Goal: Ask a question: Seek information or help from site administrators or community

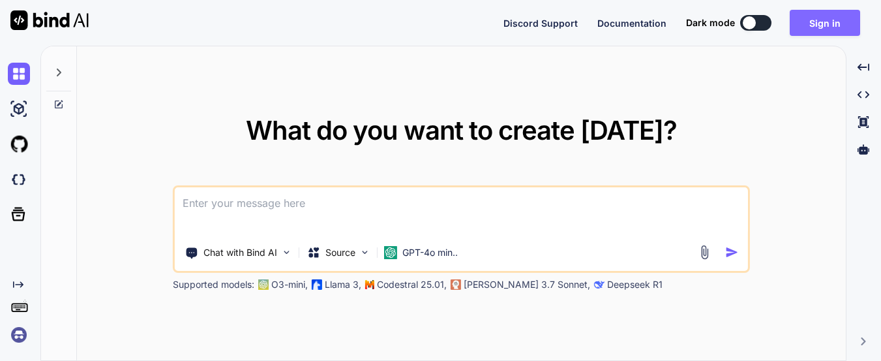
click at [830, 27] on button "Sign in" at bounding box center [825, 23] width 70 height 26
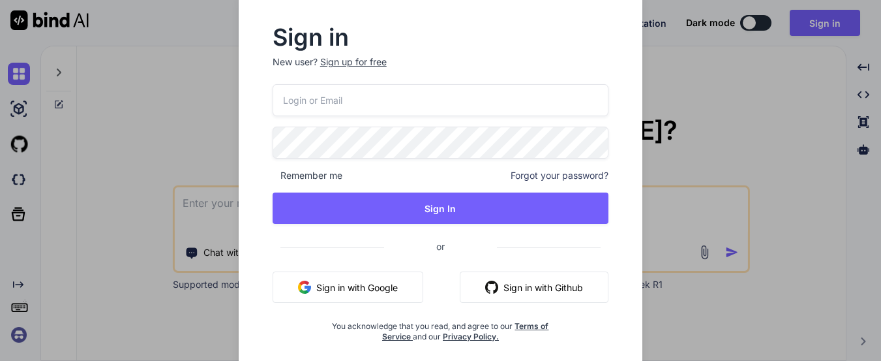
click at [385, 292] on button "Sign in with Google" at bounding box center [348, 286] width 151 height 31
click at [450, 100] on input "email" at bounding box center [441, 100] width 337 height 32
type input "[PERSON_NAME].chetu.nayak"
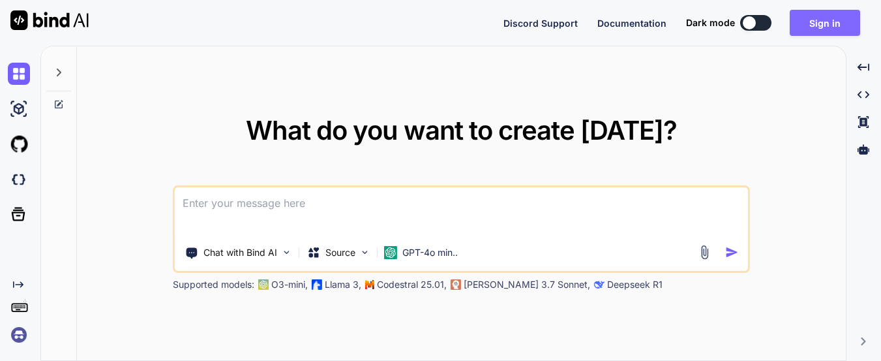
click at [821, 24] on button "Sign in" at bounding box center [825, 23] width 70 height 26
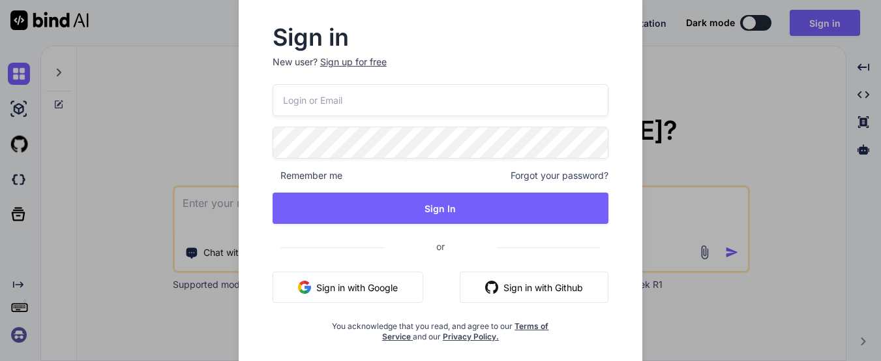
click at [494, 98] on input "email" at bounding box center [441, 100] width 337 height 32
type input "[PERSON_NAME][EMAIL_ADDRESS][DOMAIN_NAME]"
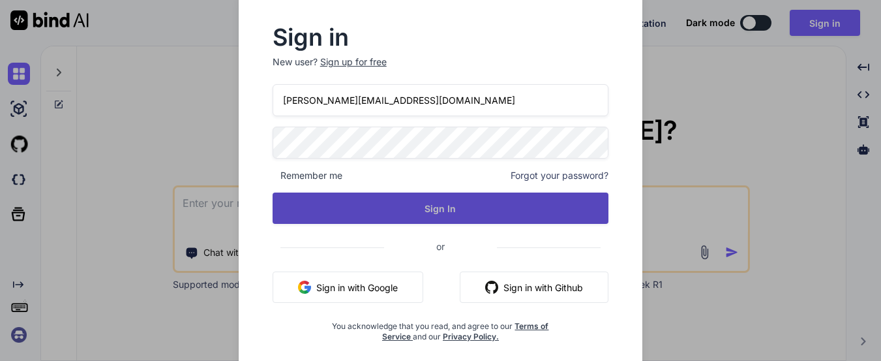
click at [456, 206] on button "Sign In" at bounding box center [441, 207] width 337 height 31
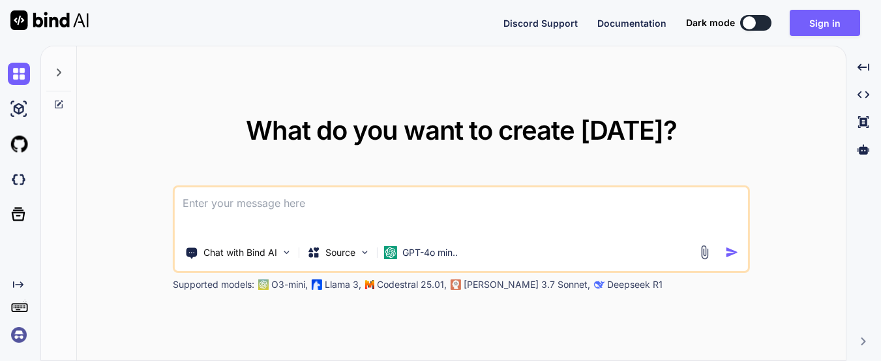
click at [505, 194] on textarea at bounding box center [461, 211] width 573 height 48
click at [816, 31] on button "Sign in" at bounding box center [825, 23] width 70 height 26
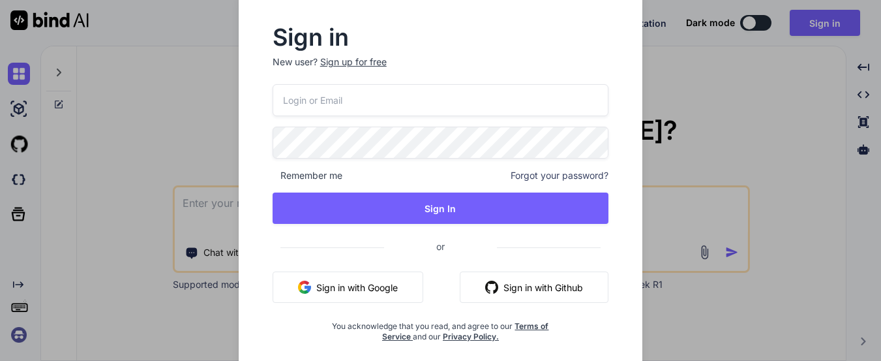
click at [689, 106] on div "Sign in New user? Sign up for free Remember me Forgot your password? Sign In or…" at bounding box center [440, 180] width 881 height 361
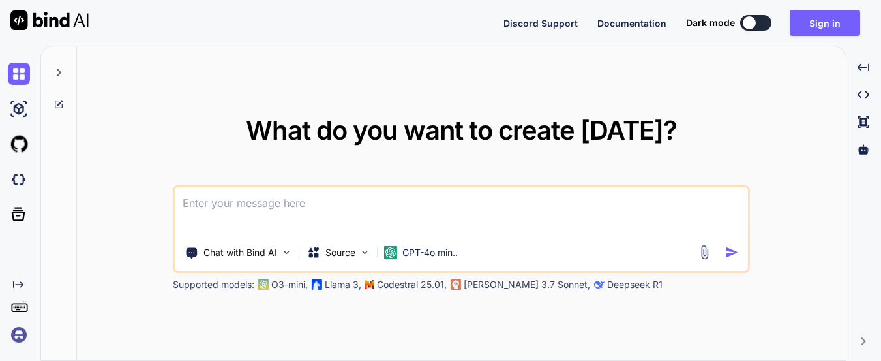
click at [429, 215] on textarea at bounding box center [461, 211] width 573 height 48
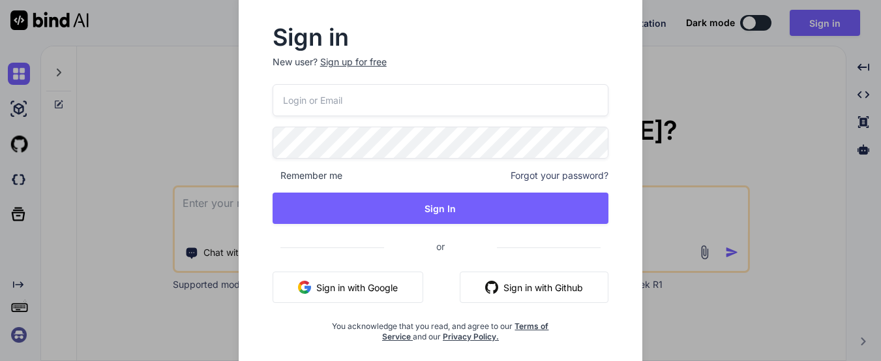
click at [476, 100] on input "email" at bounding box center [441, 100] width 337 height 32
type input "[PERSON_NAME][EMAIL_ADDRESS][DOMAIN_NAME]"
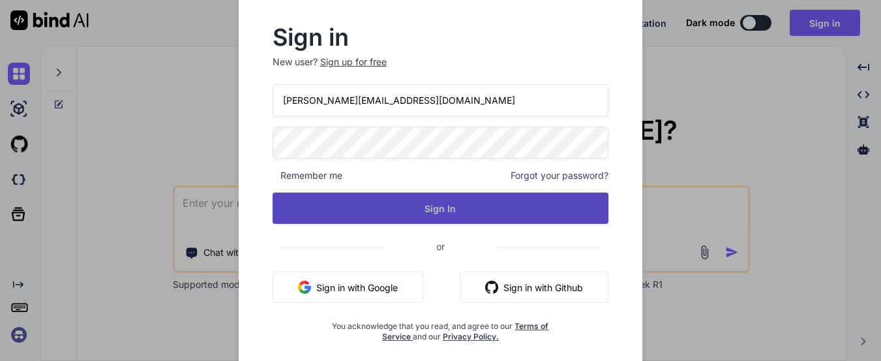
click at [392, 197] on button "Sign In" at bounding box center [441, 207] width 337 height 31
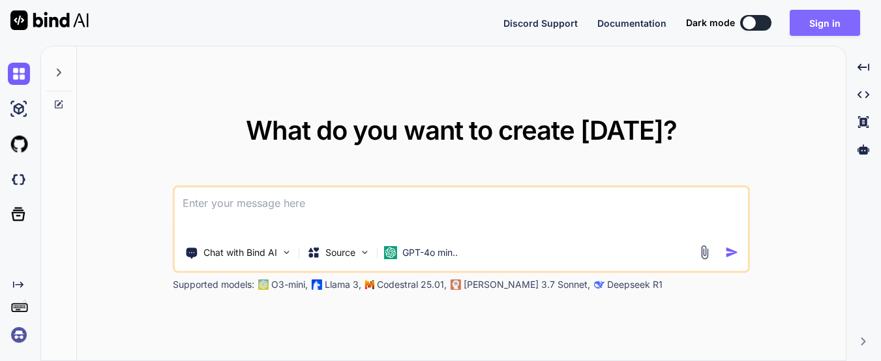
click at [800, 25] on button "Sign in" at bounding box center [825, 23] width 70 height 26
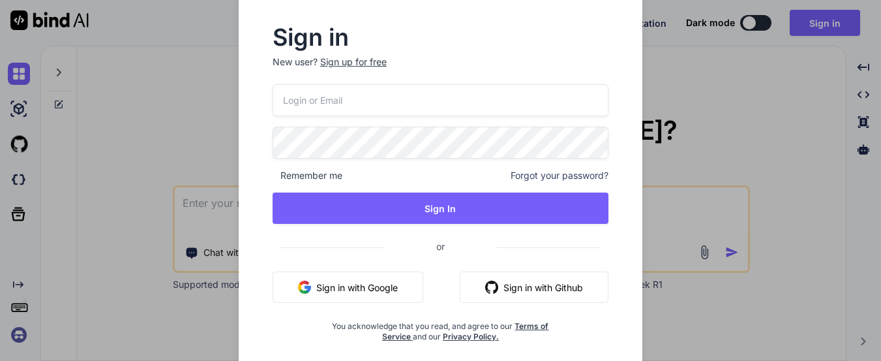
click at [412, 93] on input "email" at bounding box center [441, 100] width 337 height 32
type input "[PERSON_NAME][EMAIL_ADDRESS][DOMAIN_NAME]"
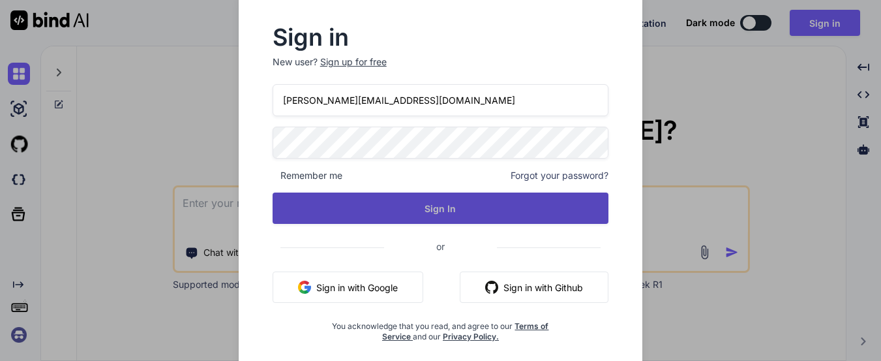
click at [402, 213] on button "Sign In" at bounding box center [441, 207] width 337 height 31
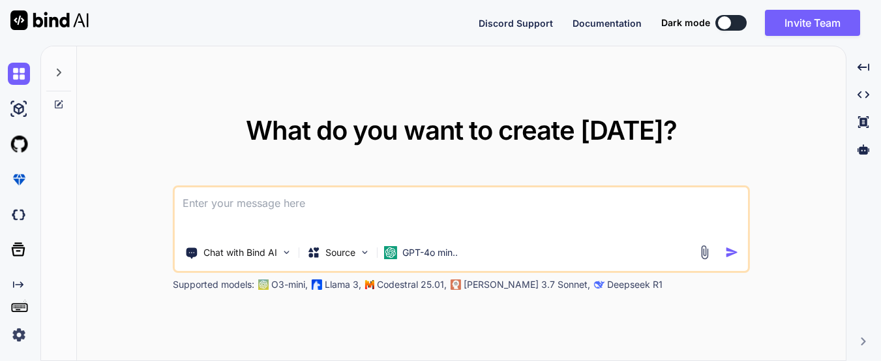
type textarea "x"
click at [529, 211] on textarea at bounding box center [461, 211] width 573 height 48
paste textarea "An unhandled exception of type 'System.Reflection.TargetInvocationException' oc…"
type textarea "An unhandled exception of type 'System.Reflection.TargetInvocationException' oc…"
type textarea "x"
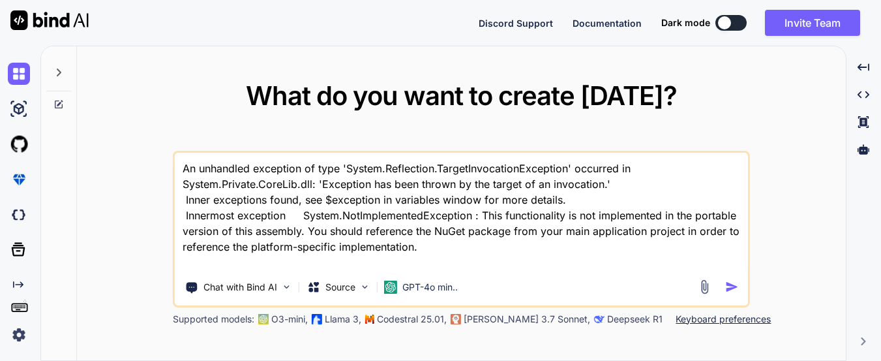
type textarea "x"
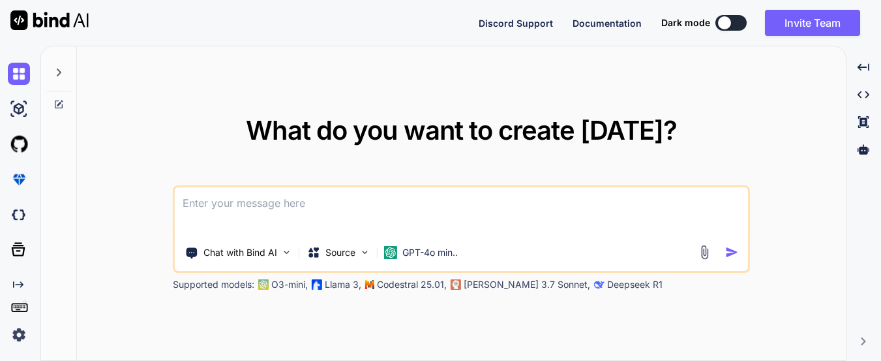
type textarea "h"
type textarea "x"
type textarea "ho"
type textarea "x"
type textarea "how"
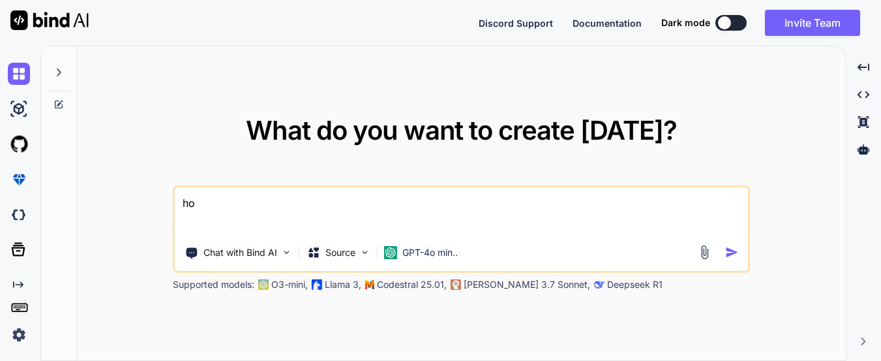
type textarea "x"
type textarea "how"
type textarea "x"
type textarea "how t"
type textarea "x"
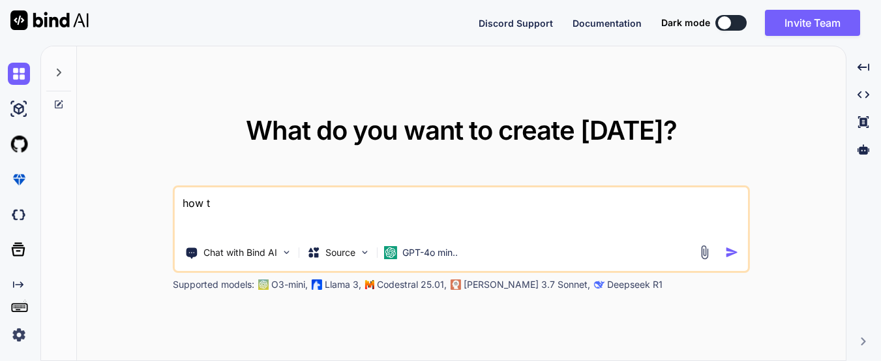
type textarea "how to"
type textarea "x"
type textarea "how to"
type textarea "x"
type textarea "how to r"
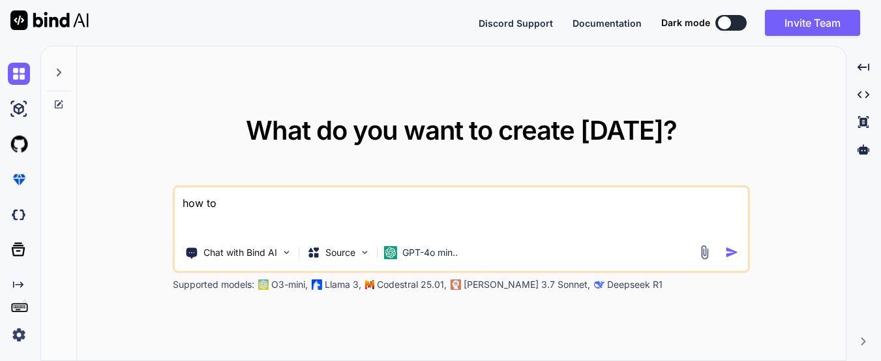
type textarea "x"
type textarea "how to re"
type textarea "x"
type textarea "how to res"
type textarea "x"
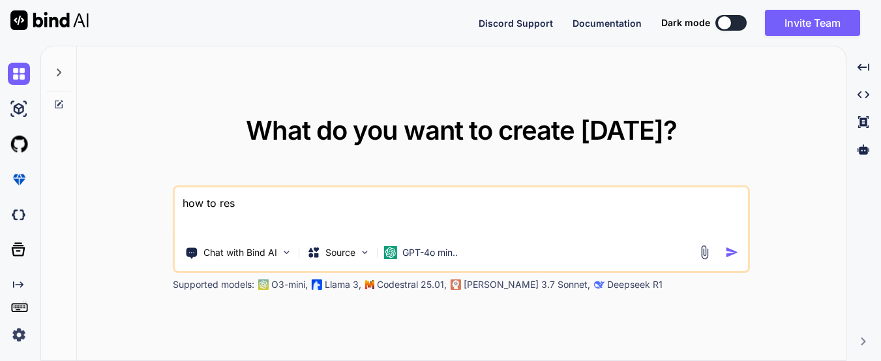
type textarea "how to reso"
type textarea "x"
type textarea "how to resol"
type textarea "x"
type textarea "how to resolv"
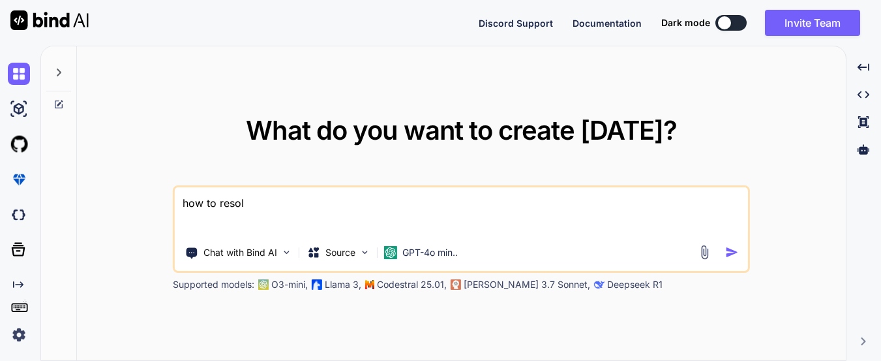
type textarea "x"
type textarea "how to resolve"
type textarea "x"
type textarea "how to resolve"
type textarea "x"
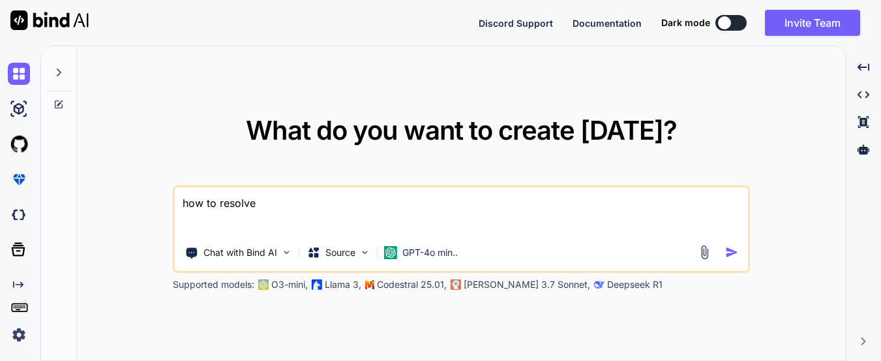
type textarea "how to resolve t"
type textarea "x"
type textarea "how to resolve th"
type textarea "x"
type textarea "how to resolve tho"
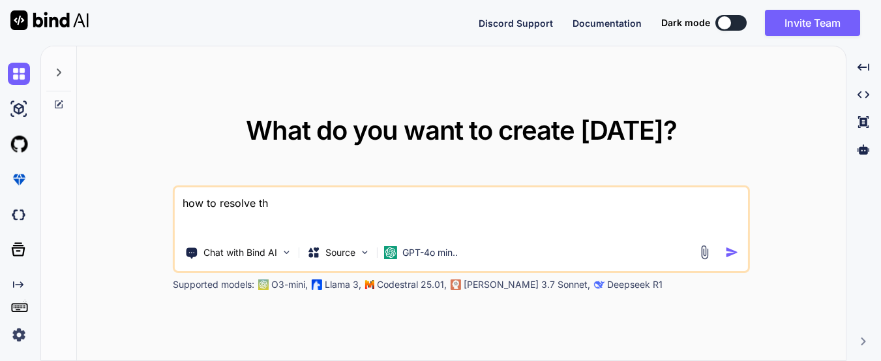
type textarea "x"
type textarea "how to resolve thoi"
type textarea "x"
type textarea "how to resolve thois"
type textarea "x"
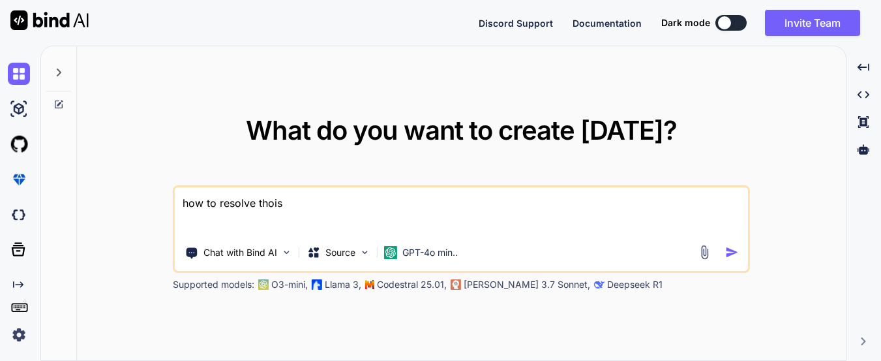
type textarea "how to resolve thoi"
type textarea "x"
type textarea "how to resolve tho"
type textarea "x"
type textarea "how to resolve th"
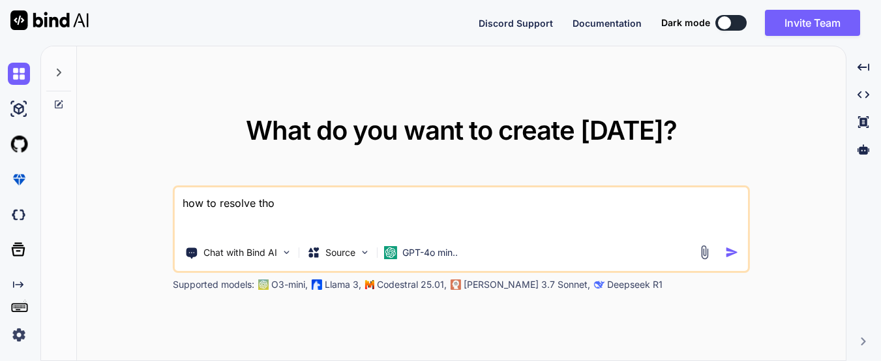
type textarea "x"
type textarea "how to resolve thi"
type textarea "x"
type textarea "how to resolve this"
type textarea "x"
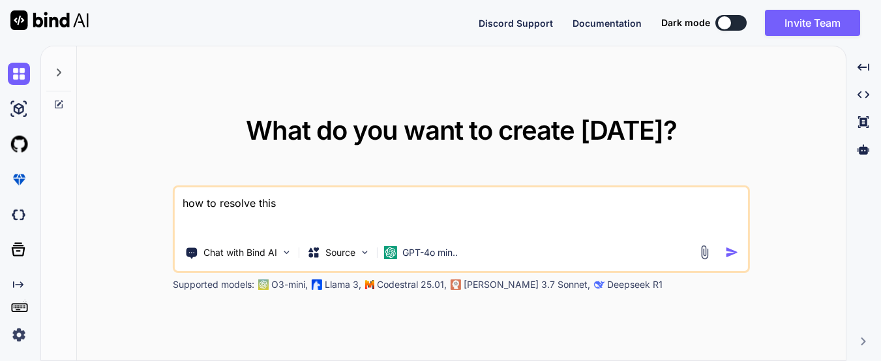
type textarea "how to resolve this"
type textarea "x"
type textarea "how to resolve this i"
type textarea "x"
type textarea "how to resolve this is"
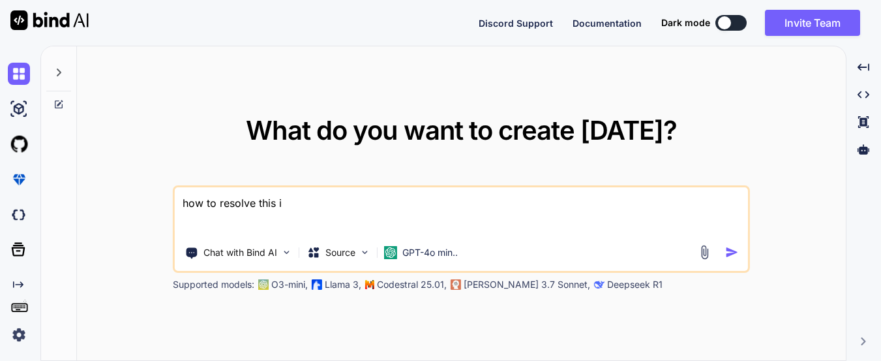
type textarea "x"
type textarea "how to resolve this iss"
type textarea "x"
type textarea "how to resolve this issu"
type textarea "x"
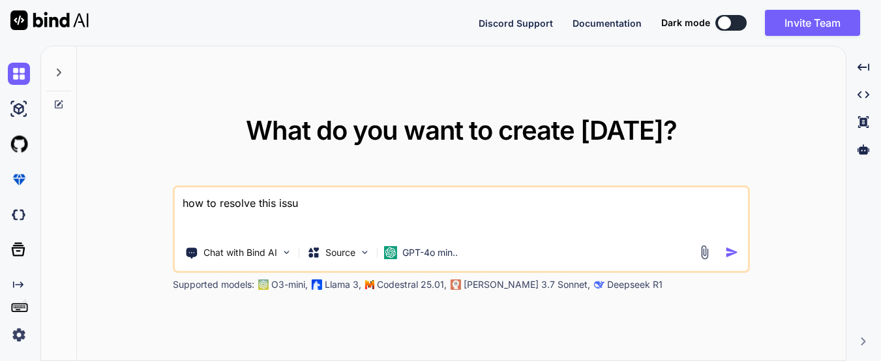
type textarea "how to resolve this issue"
type textarea "x"
type textarea "how to resolve this issue"
type textarea "x"
type textarea "how to resolve this issue i"
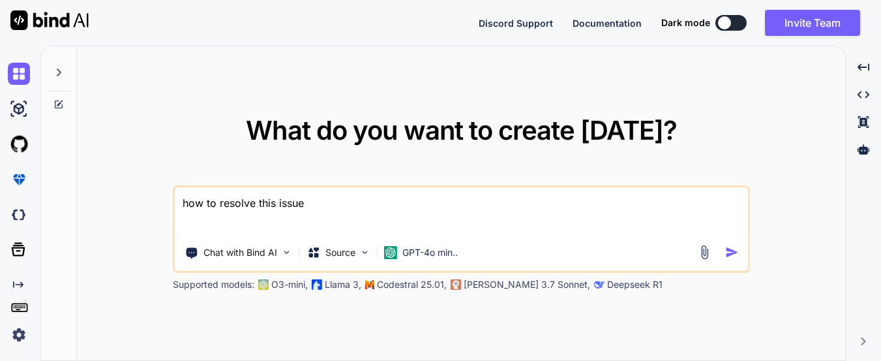
type textarea "x"
type textarea "how to resolve this issue in"
type textarea "x"
type textarea "how to resolve this issue in"
type textarea "x"
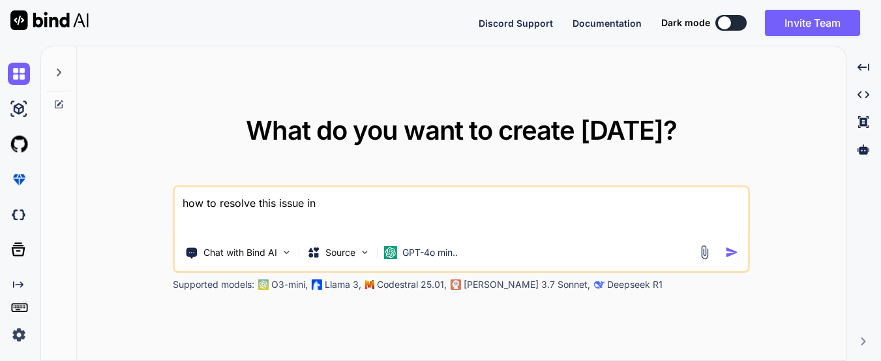
type textarea "how to resolve this issue in m"
type textarea "x"
type textarea "how to resolve this issue in mU"
type textarea "x"
type textarea "how to resolve this issue in m"
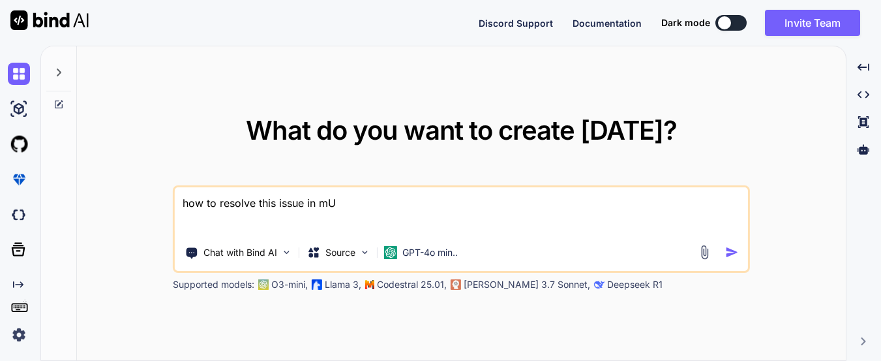
type textarea "x"
type textarea "how to resolve this issue in"
type textarea "x"
type textarea "how to resolve this issue in M"
type textarea "x"
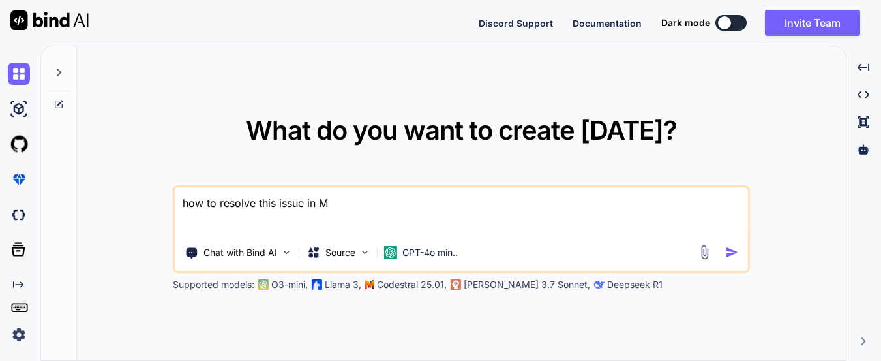
type textarea "how to resolve this issue in [GEOGRAPHIC_DATA]"
type textarea "x"
type textarea "how to resolve this issue in [GEOGRAPHIC_DATA]"
type textarea "x"
type textarea "how to resolve this issue in [GEOGRAPHIC_DATA]"
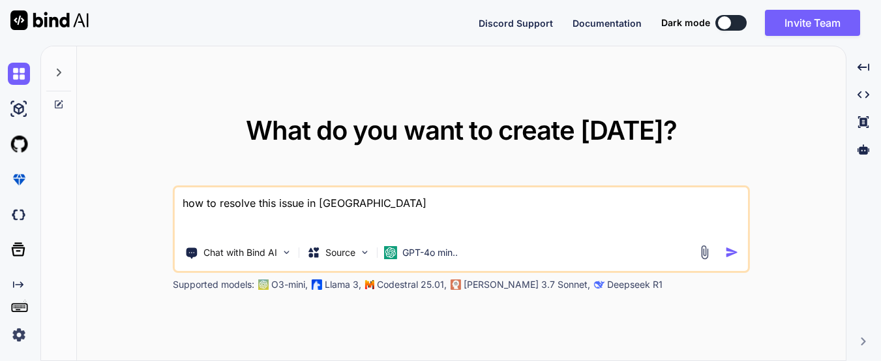
type textarea "x"
type textarea "how to resolve this issue in [GEOGRAPHIC_DATA]"
type textarea "x"
type textarea "how to resolve this issue in MAUI i"
type textarea "x"
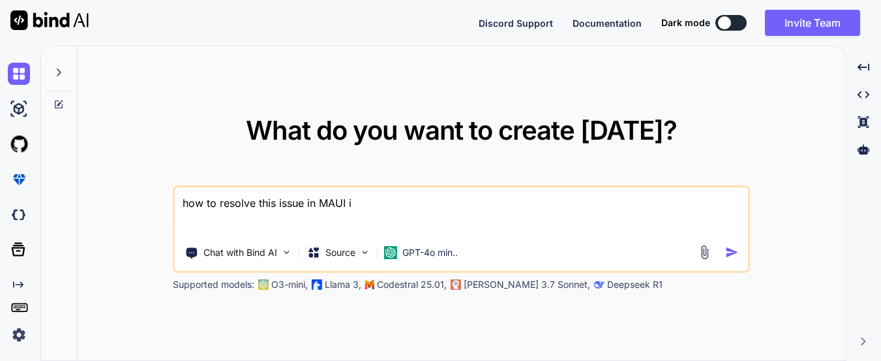
type textarea "how to resolve this issue in [GEOGRAPHIC_DATA] iO"
type textarea "x"
type textarea "how to resolve this issue in MAUI iOS"
type textarea "x"
type textarea "how to resolve this issue in MAUI iOS"
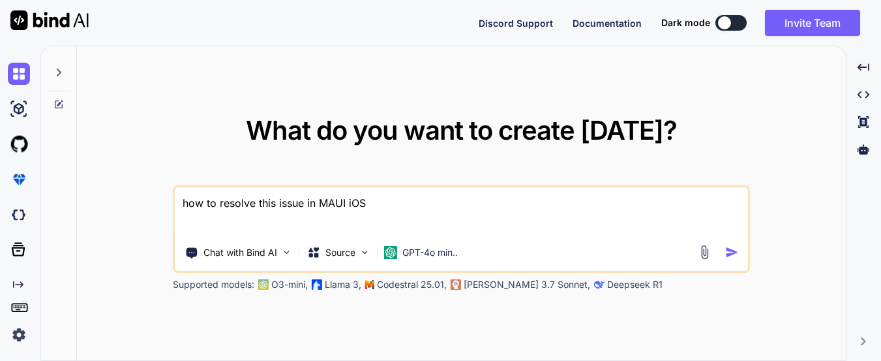
type textarea "x"
type textarea "how to resolve this issue in MAUI iOS ""
type textarea "x"
type textarea "how to resolve this issue in MAUI iOS """
type textarea "x"
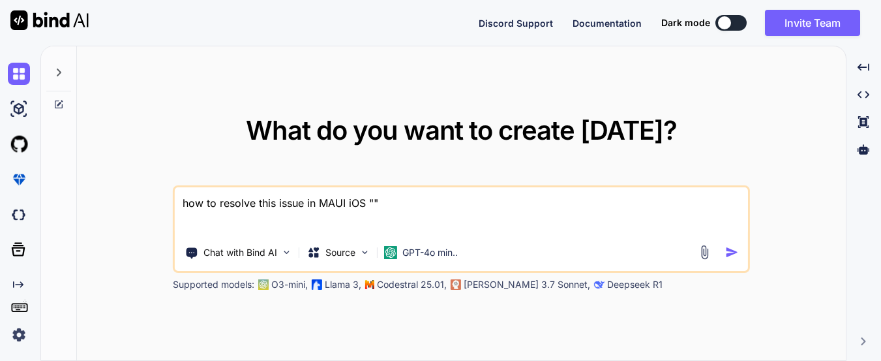
paste textarea "An unhandled exception of type 'System.Reflection.TargetInvocationException' oc…"
type textarea "how to resolve this issue in MAUI iOS "An unhandled exception of type 'System.R…"
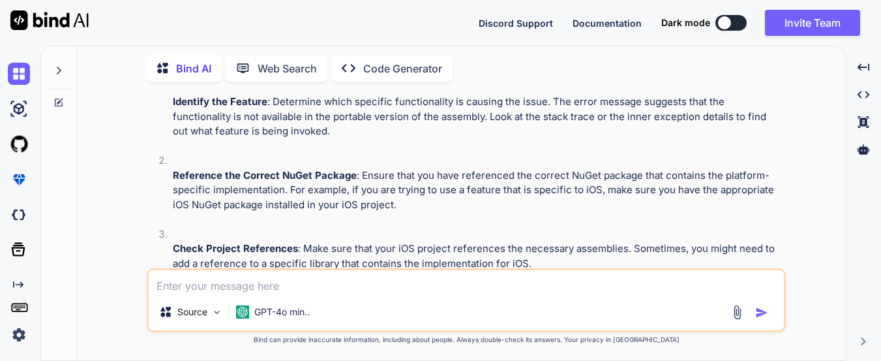
scroll to position [239, 0]
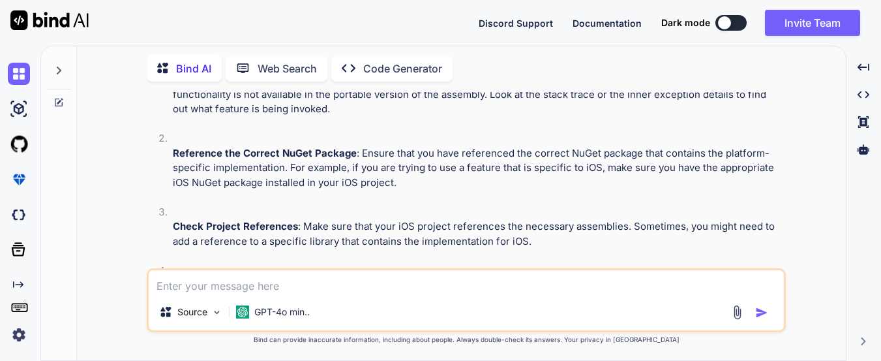
click at [363, 277] on textarea at bounding box center [466, 281] width 635 height 23
type textarea "x"
type textarea "h"
type textarea "x"
type textarea "ho"
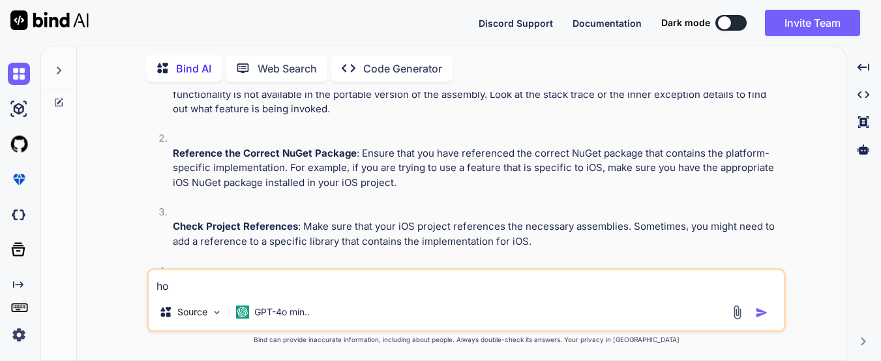
type textarea "x"
type textarea "how"
type textarea "x"
type textarea "how"
type textarea "x"
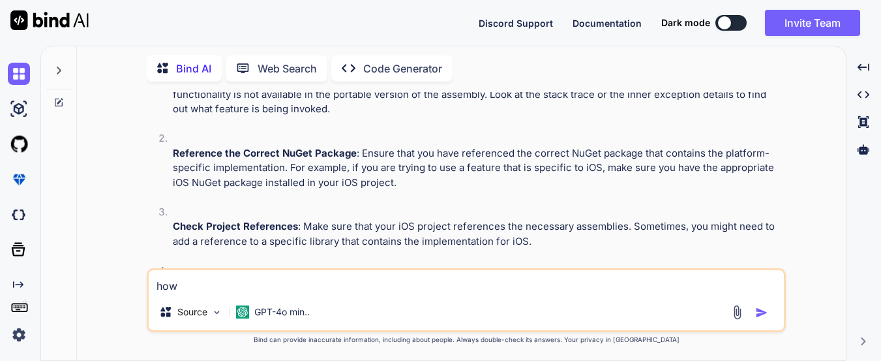
type textarea "how t"
type textarea "x"
type textarea "how to"
type textarea "x"
type textarea "how to"
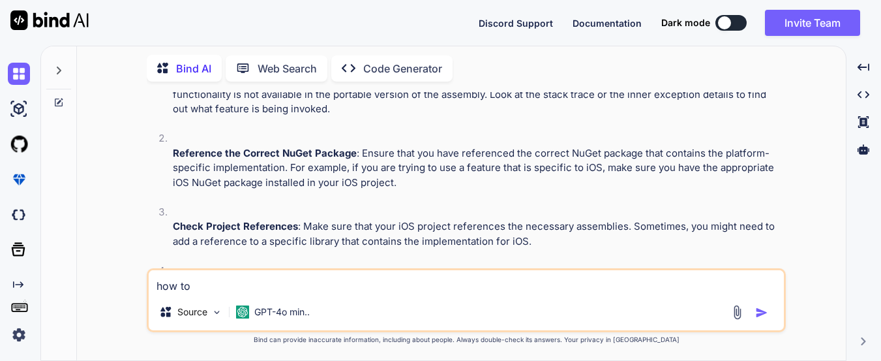
type textarea "x"
type textarea "how to r"
type textarea "x"
type textarea "how to re"
type textarea "x"
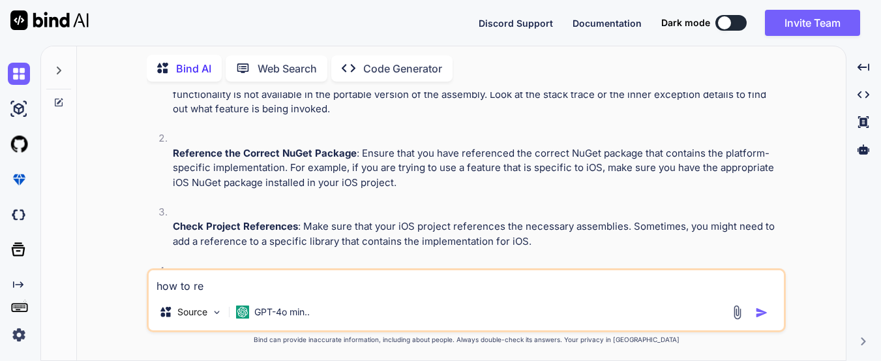
type textarea "how to ref"
type textarea "x"
type textarea "how to refr"
type textarea "x"
type textarea "how to refre"
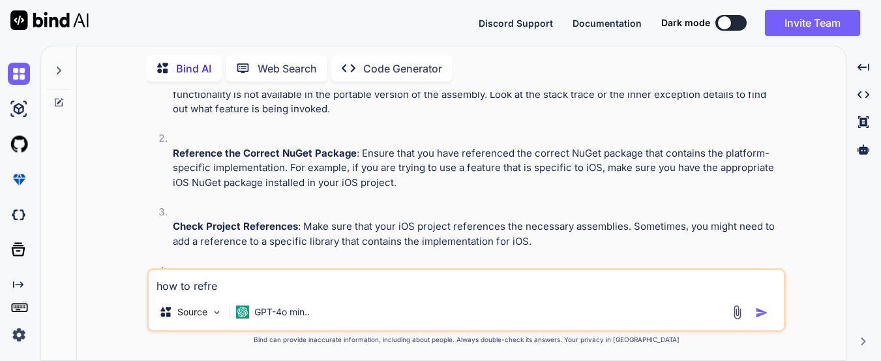
type textarea "x"
type textarea "how to refren"
type textarea "x"
type textarea "how to refrenc"
type textarea "x"
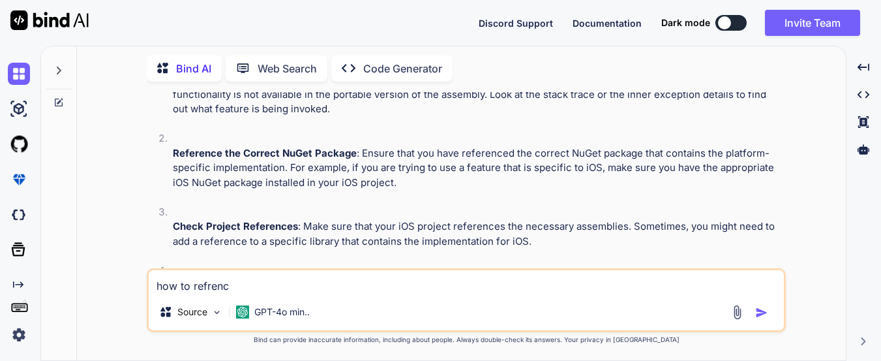
type textarea "how to refrence"
type textarea "x"
type textarea "how to refrence"
type textarea "x"
type textarea "how to refrence t"
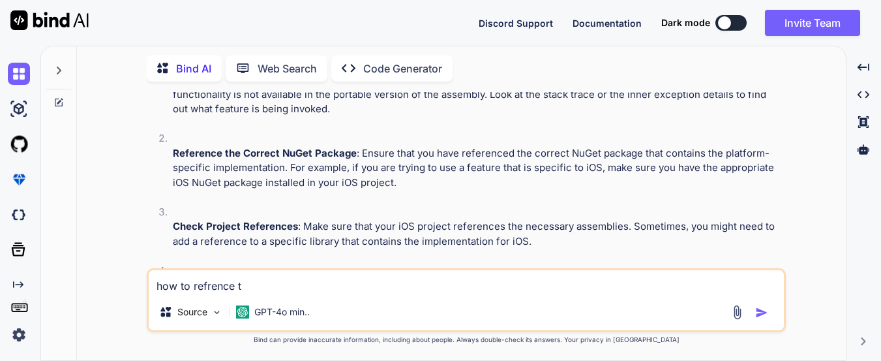
type textarea "x"
type textarea "how to refrence th"
type textarea "x"
type textarea "how to refrence the"
type textarea "x"
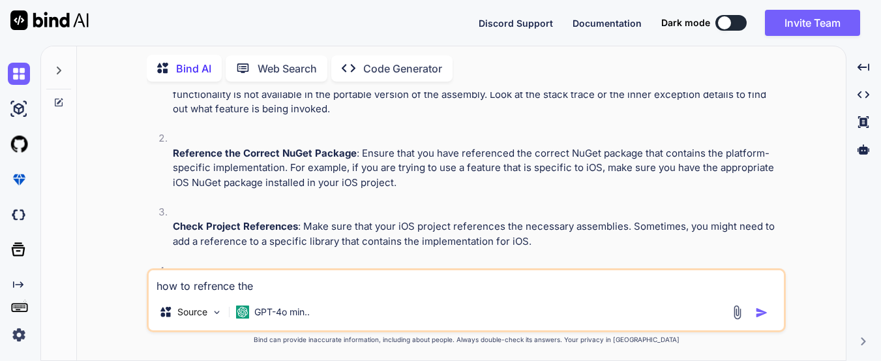
type textarea "how to refrence the"
type textarea "x"
type textarea "how to refrence the n"
type textarea "x"
type textarea "how to refrence the nu"
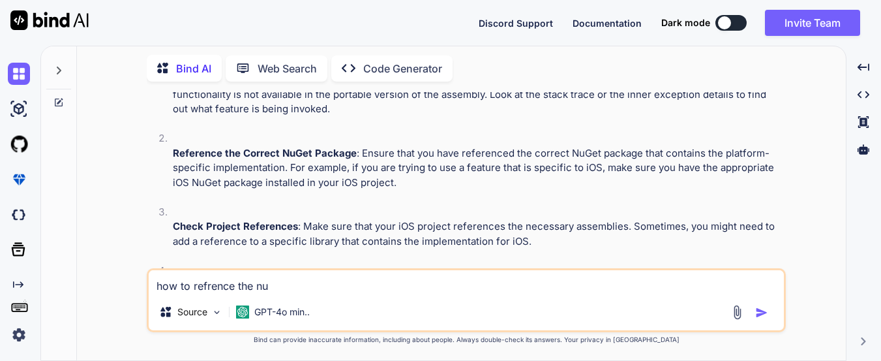
type textarea "x"
type textarea "how to refrence the nug"
type textarea "x"
type textarea "how to refrence the nugg"
type textarea "x"
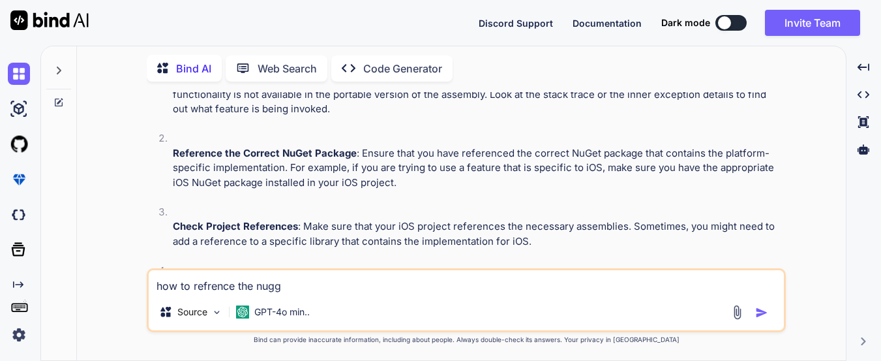
type textarea "how to refrence the nugge"
type textarea "x"
type textarea "how to refrence the nugget"
type textarea "x"
type textarea "how to refrence the nugget"
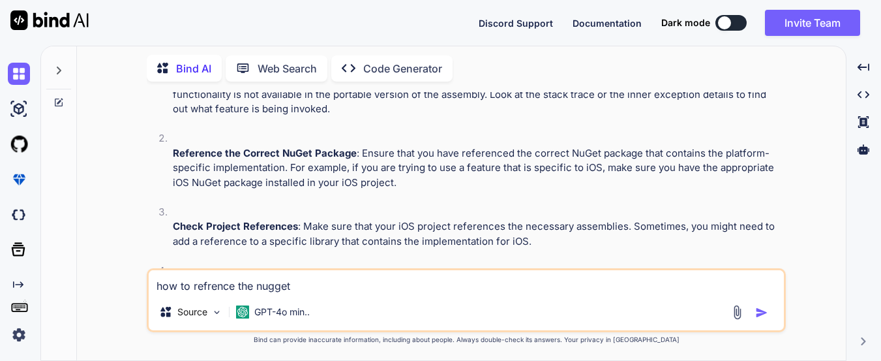
type textarea "x"
type textarea "how to refrence the nugget p"
type textarea "x"
type textarea "how to refrence the nugget pa"
type textarea "x"
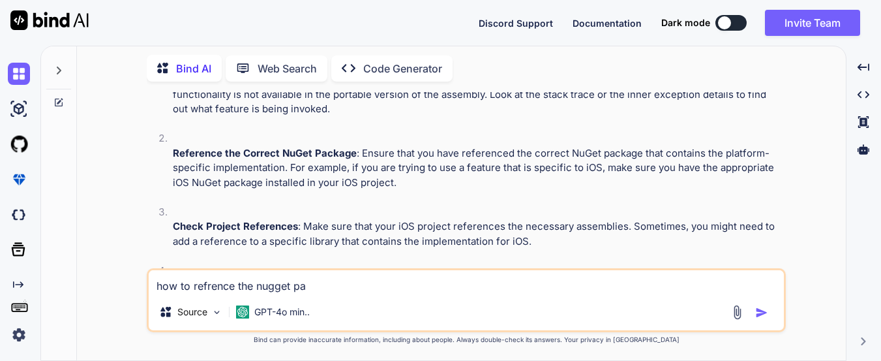
type textarea "how to refrence the nugget pag"
type textarea "x"
type textarea "how to refrence the nugget page"
type textarea "x"
type textarea "how to refrence the nugget pag"
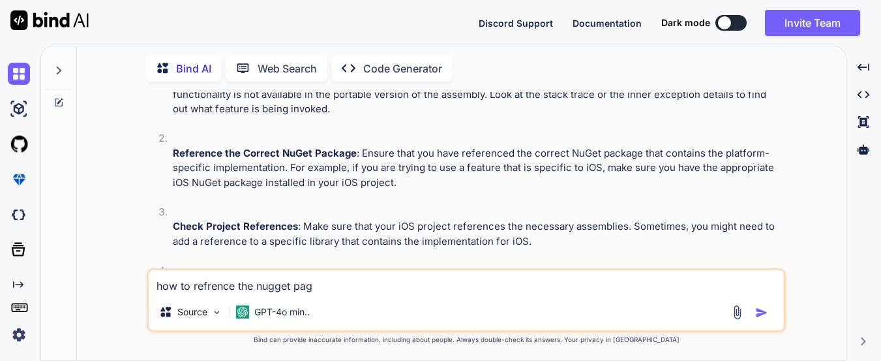
type textarea "x"
type textarea "how to refrence the nugget pa"
type textarea "x"
type textarea "how to refrence the nugget pac"
type textarea "x"
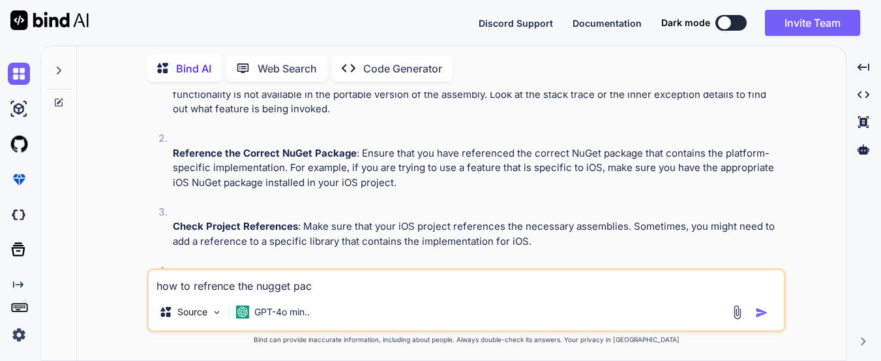
type textarea "how to refrence the nugget pack"
type textarea "x"
type textarea "how to refrence the nugget packa"
type textarea "x"
type textarea "how to refrence the nugget packag"
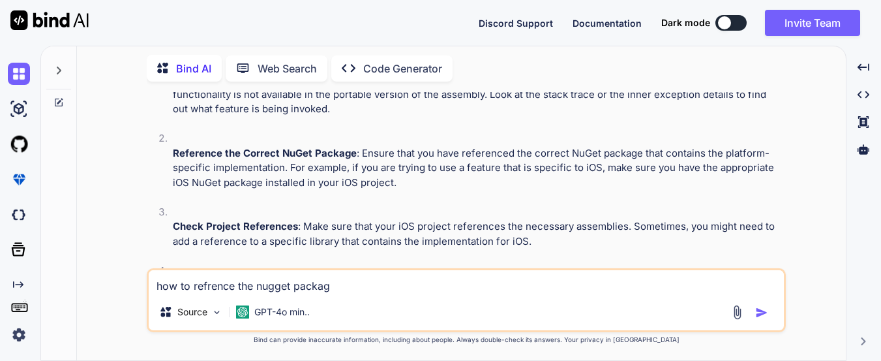
type textarea "x"
type textarea "how to refrence the nugget package"
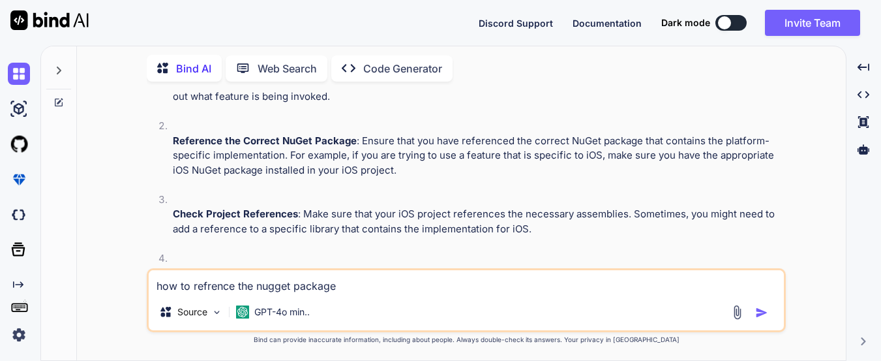
scroll to position [252, 0]
type textarea "x"
type textarea "how to refrence the nugget package"
type textarea "x"
type textarea "how to refrence the nugget package a"
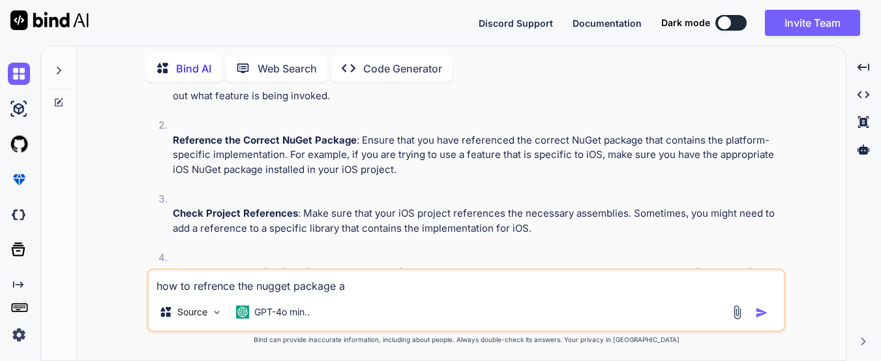
type textarea "x"
type textarea "how to refrence the nugget package an"
type textarea "x"
type textarea "how to refrence the nugget package and"
type textarea "x"
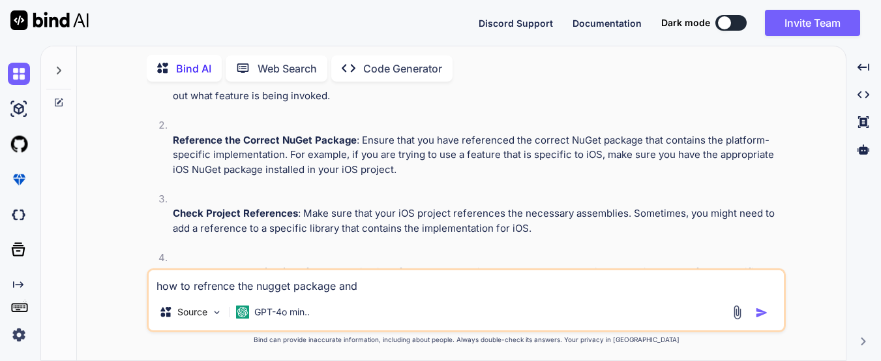
type textarea "how to refrence the nugget package and"
type textarea "x"
type textarea "how to refrence the nugget package and a"
type textarea "x"
type textarea "how to refrence the nugget package and al"
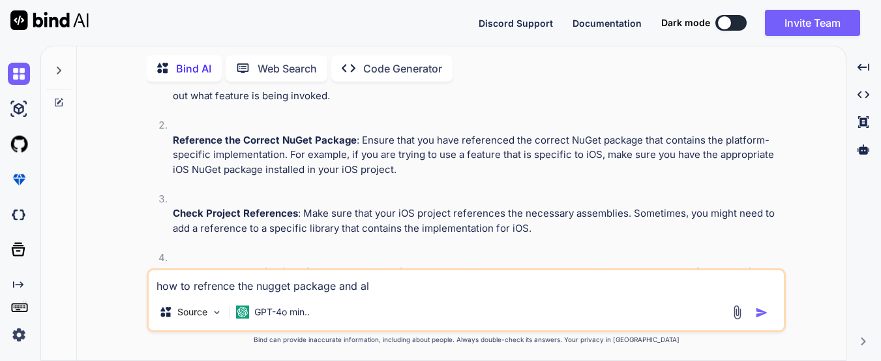
type textarea "x"
type textarea "how to refrence the nugget package and als"
type textarea "x"
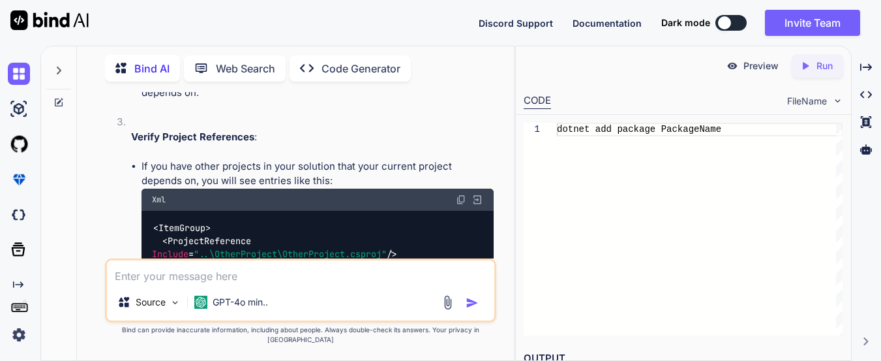
scroll to position [2017, 0]
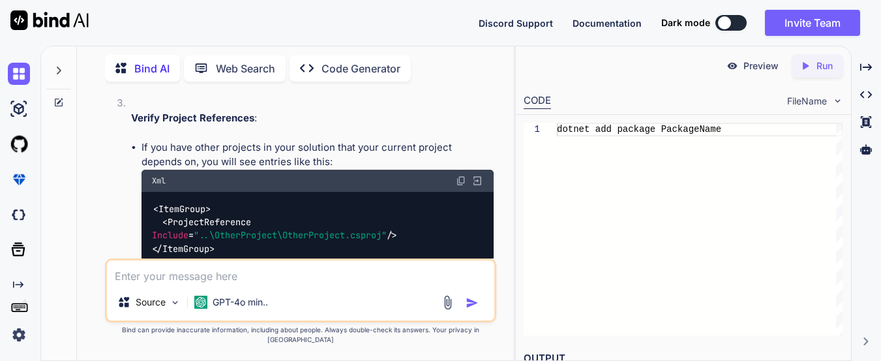
click at [278, 284] on textarea at bounding box center [300, 271] width 387 height 23
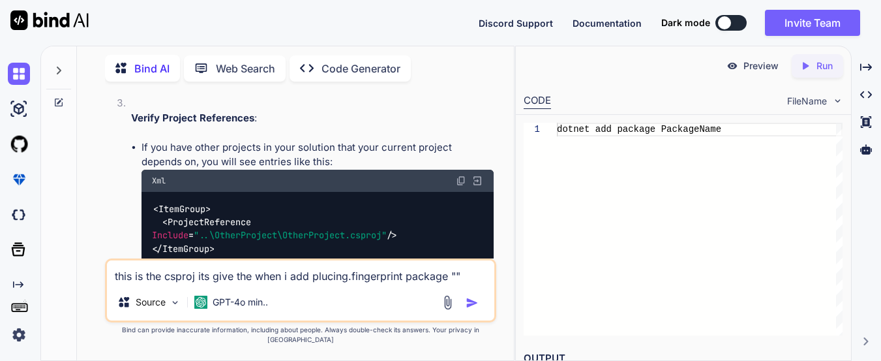
paste textarea "<Project Sdk="Microsoft.NET.Sdk"> <PropertyGroup> <TargetFrameworks>net9.0-andr…"
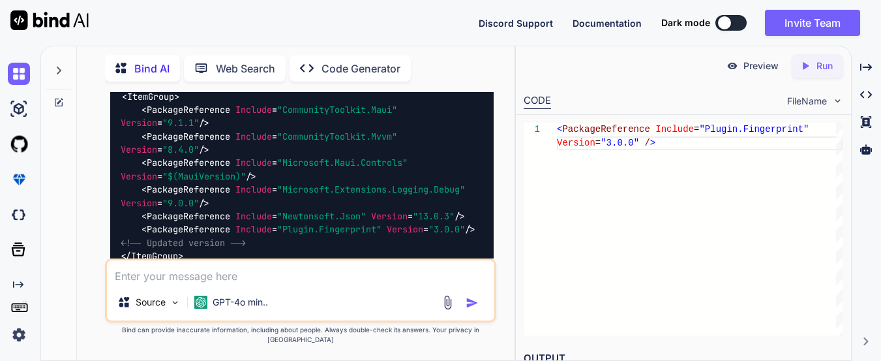
scroll to position [4545, 0]
